Goal: Information Seeking & Learning: Find specific fact

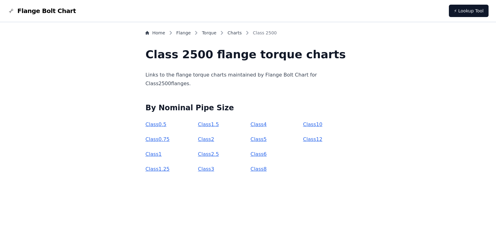
click at [254, 141] on link "Class 5" at bounding box center [258, 139] width 16 height 6
click at [265, 124] on link "Class 4" at bounding box center [258, 124] width 16 height 6
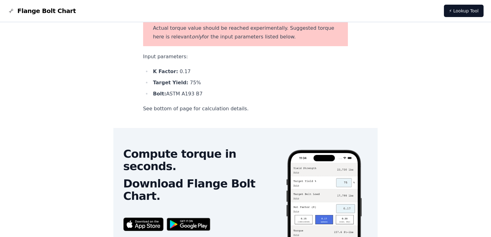
scroll to position [74, 0]
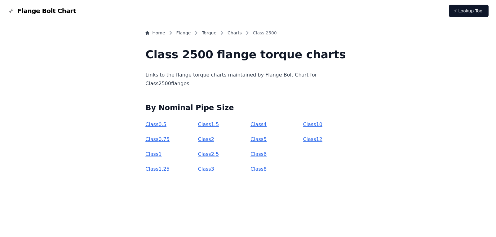
click at [176, 128] on p "Class 0.5" at bounding box center [168, 124] width 47 height 9
click at [166, 121] on link "Class 0.5" at bounding box center [155, 124] width 21 height 6
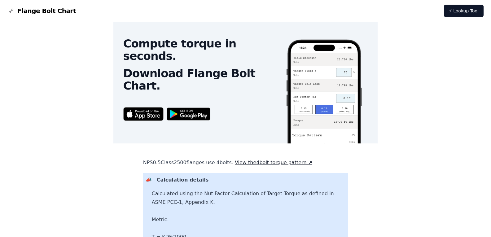
scroll to position [194, 0]
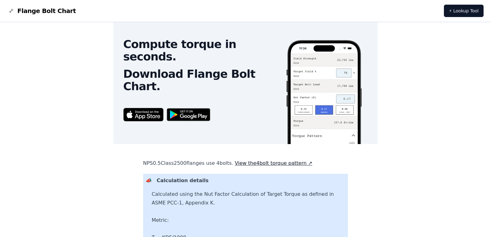
click at [155, 114] on img at bounding box center [143, 114] width 40 height 13
click at [197, 109] on img at bounding box center [189, 115] width 50 height 20
